Goal: Information Seeking & Learning: Learn about a topic

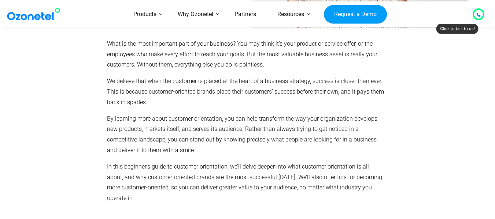
scroll to position [159, 0]
click at [108, 44] on p "What is the most important part of your business? You may think it’s your produ…" at bounding box center [246, 54] width 278 height 32
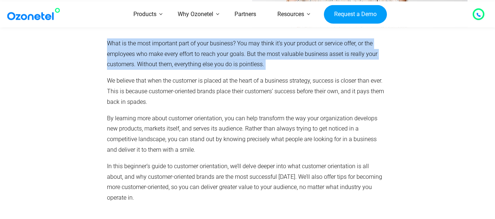
click at [108, 44] on p "What is the most important part of your business? You may think it’s your produ…" at bounding box center [246, 54] width 278 height 32
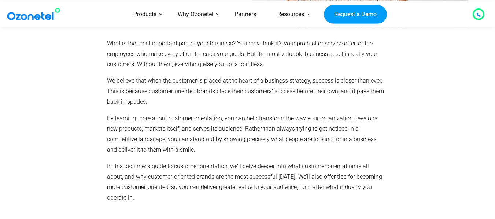
click at [127, 70] on div "What is the most important part of your business? You may think it’s your produ…" at bounding box center [246, 120] width 278 height 165
click at [125, 67] on p "What is the most important part of your business? You may think it’s your produ…" at bounding box center [246, 54] width 278 height 32
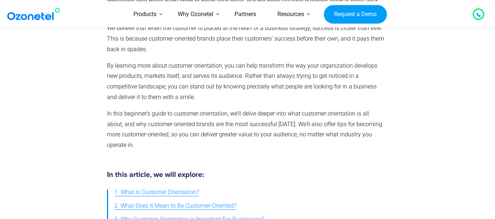
scroll to position [204, 0]
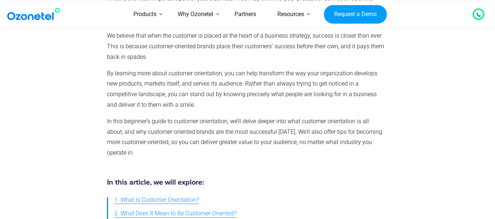
click at [460, 160] on div "What is the most important part of your business? You may think it’s your produ…" at bounding box center [248, 79] width 458 height 186
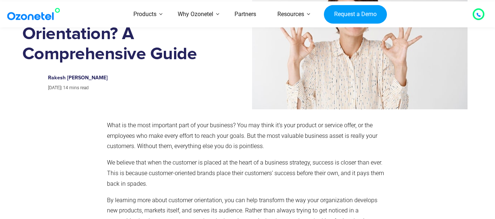
scroll to position [80, 0]
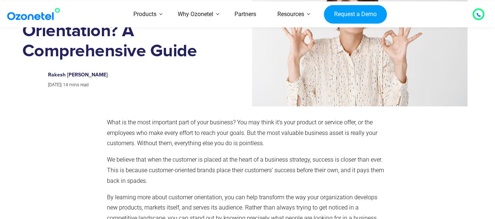
click at [462, 175] on div at bounding box center [429, 203] width 81 height 178
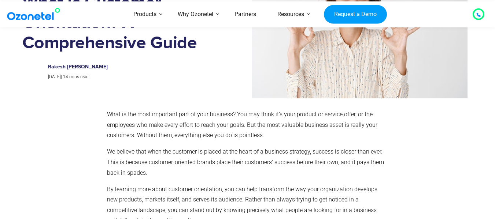
scroll to position [90, 0]
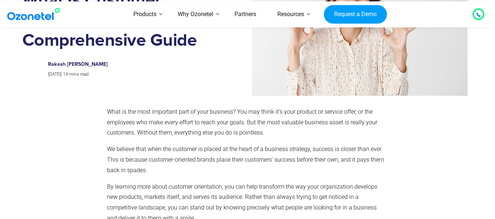
click at [456, 162] on div at bounding box center [429, 192] width 81 height 178
click at [456, 160] on div at bounding box center [429, 192] width 81 height 178
click at [456, 161] on div at bounding box center [429, 192] width 81 height 178
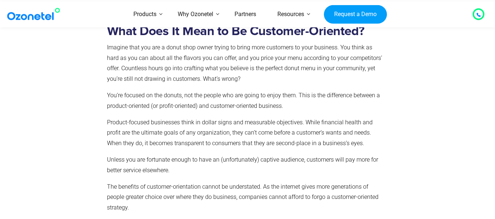
scroll to position [645, 0]
click at [29, 128] on div at bounding box center [62, 121] width 81 height 205
click at [11, 119] on section "What Does It Mean to Be Customer-Oriented? Imagine that you are a donut shop ow…" at bounding box center [247, 110] width 495 height 236
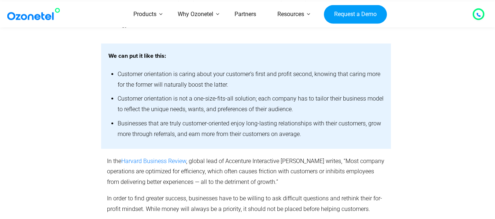
scroll to position [834, 0]
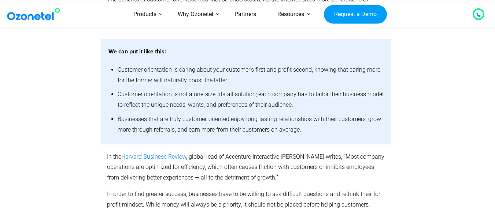
click at [54, 159] on div at bounding box center [62, 184] width 81 height 72
click at [49, 148] on div at bounding box center [62, 184] width 81 height 72
click at [44, 133] on div at bounding box center [60, 91] width 82 height 105
click at [42, 132] on div at bounding box center [60, 91] width 82 height 105
click at [38, 129] on div at bounding box center [60, 91] width 82 height 105
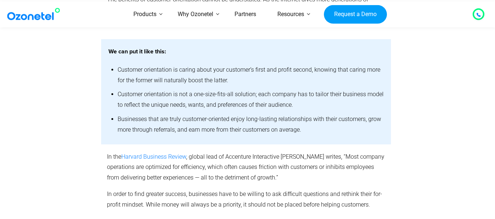
click at [39, 130] on div at bounding box center [60, 91] width 82 height 105
click at [43, 145] on div "In the Harvard Business Review , global lead of Accenture Interactive [PERSON_N…" at bounding box center [248, 184] width 458 height 79
click at [16, 117] on div "We can put it like this: Customer orientation is caring about your customer’s f…" at bounding box center [247, 91] width 469 height 105
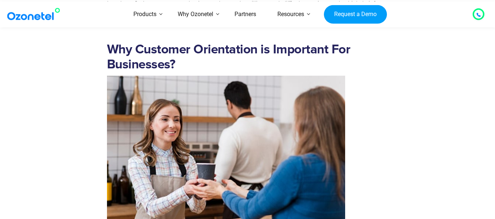
scroll to position [1024, 0]
click at [267, 42] on h2 "Why Customer Orientation is Important For Businesses?" at bounding box center [246, 57] width 278 height 30
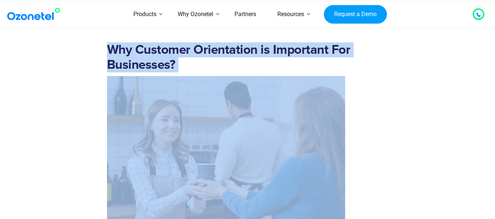
click at [267, 42] on h2 "Why Customer Orientation is Important For Businesses?" at bounding box center [246, 57] width 278 height 30
